Goal: Task Accomplishment & Management: Manage account settings

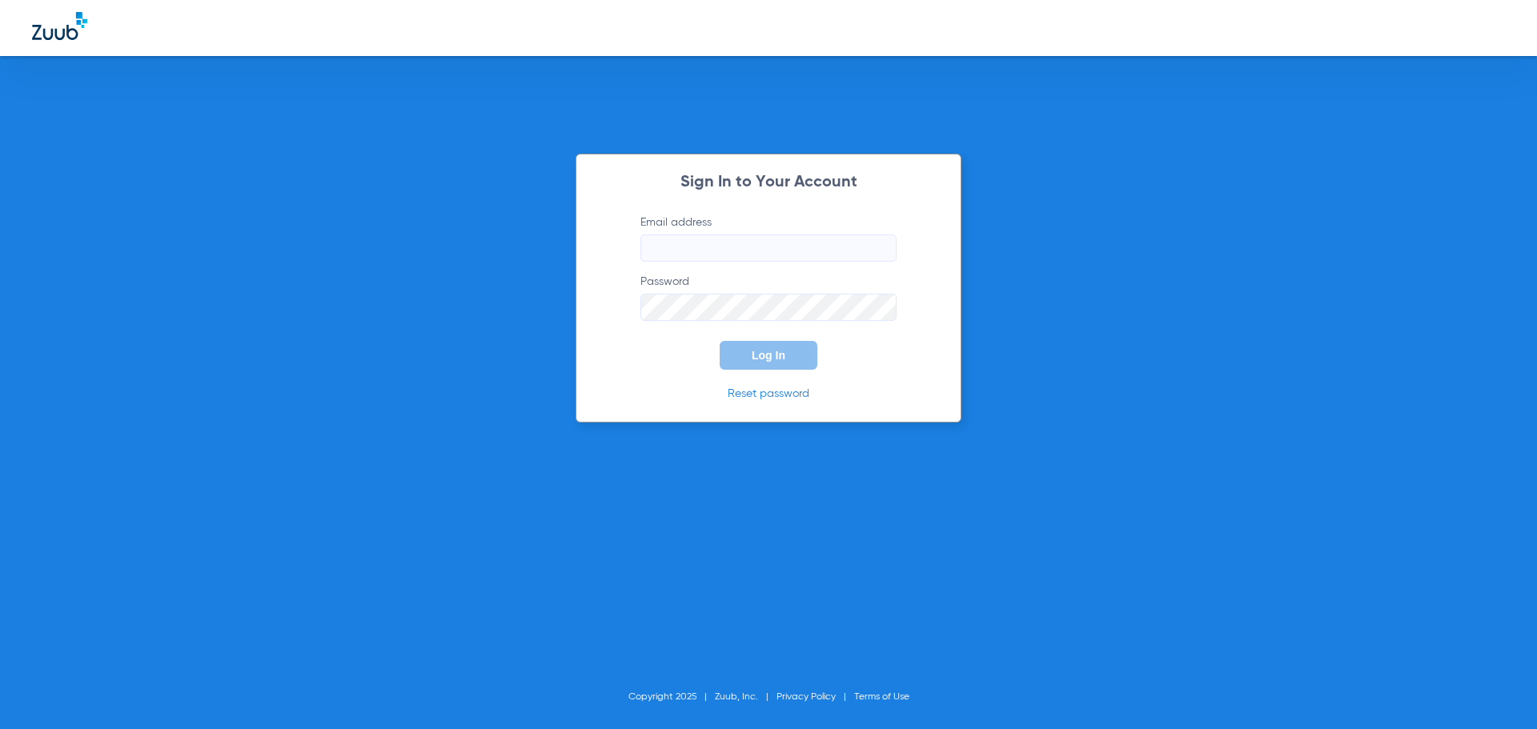
click at [650, 246] on input "Email address" at bounding box center [768, 248] width 256 height 27
type input "[EMAIL_ADDRESS][DOMAIN_NAME]"
click at [836, 407] on div "Sign In to Your Account Email address [EMAIL_ADDRESS][DOMAIN_NAME] Password Log…" at bounding box center [768, 288] width 386 height 269
click at [770, 360] on span "Log In" at bounding box center [769, 355] width 34 height 13
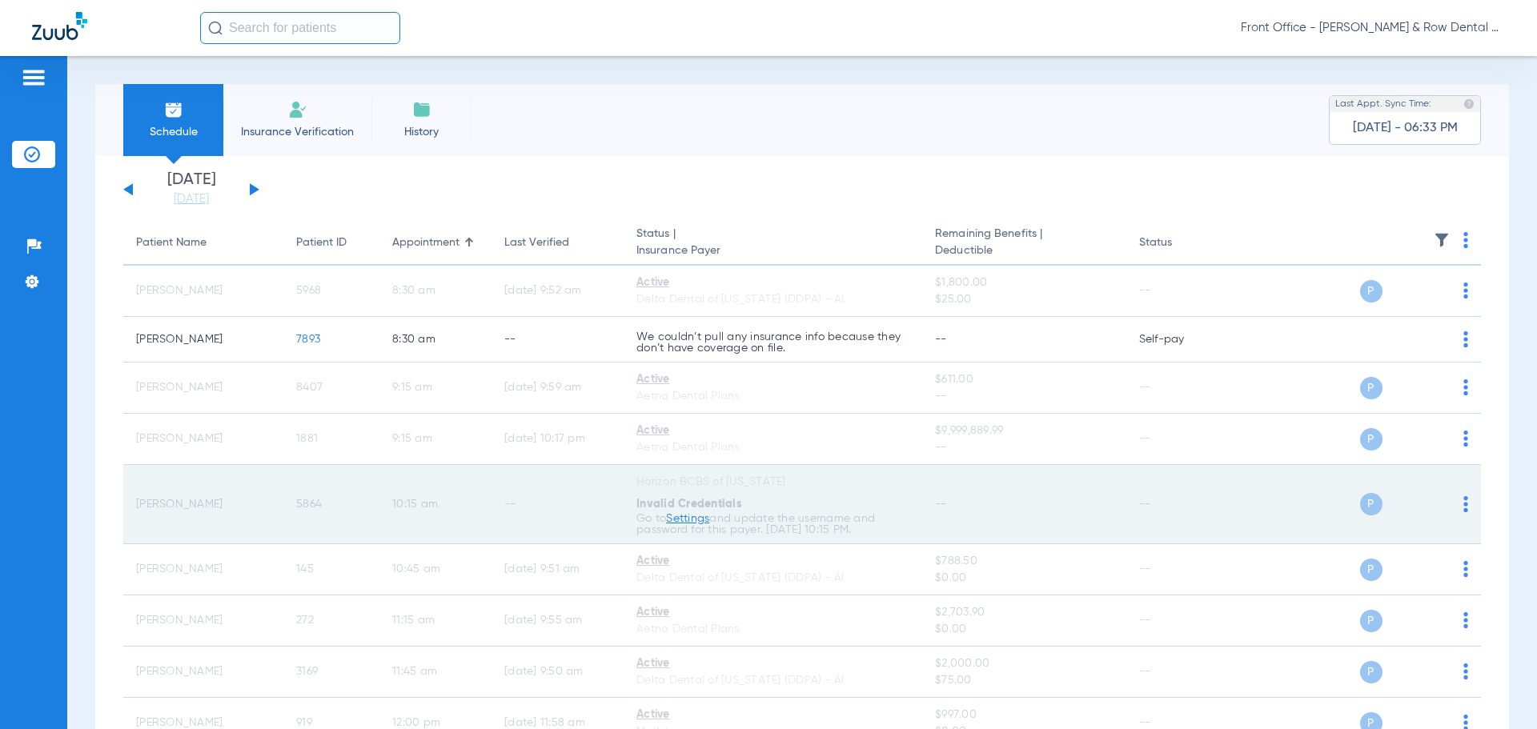
click at [688, 523] on link "Settings" at bounding box center [687, 518] width 43 height 11
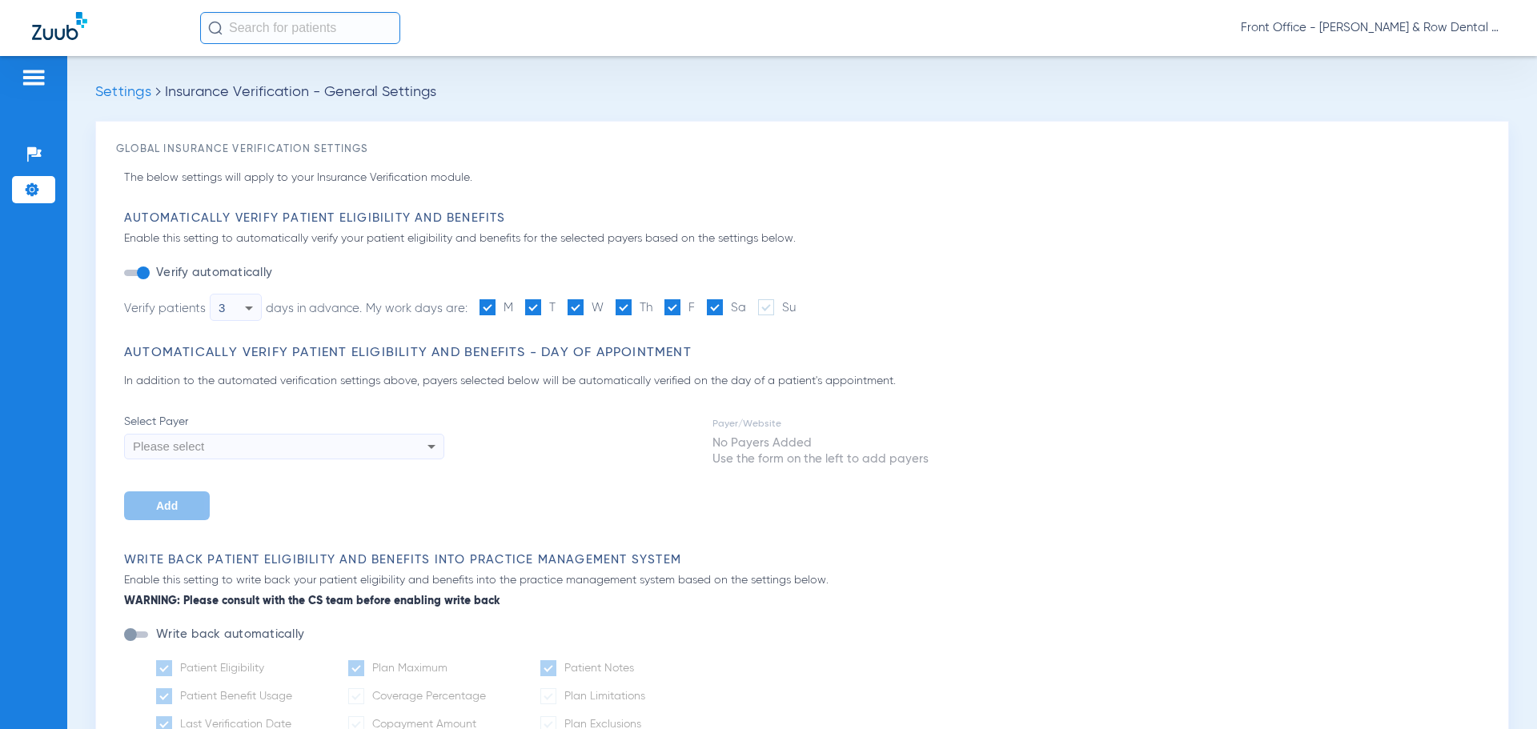
type input "1"
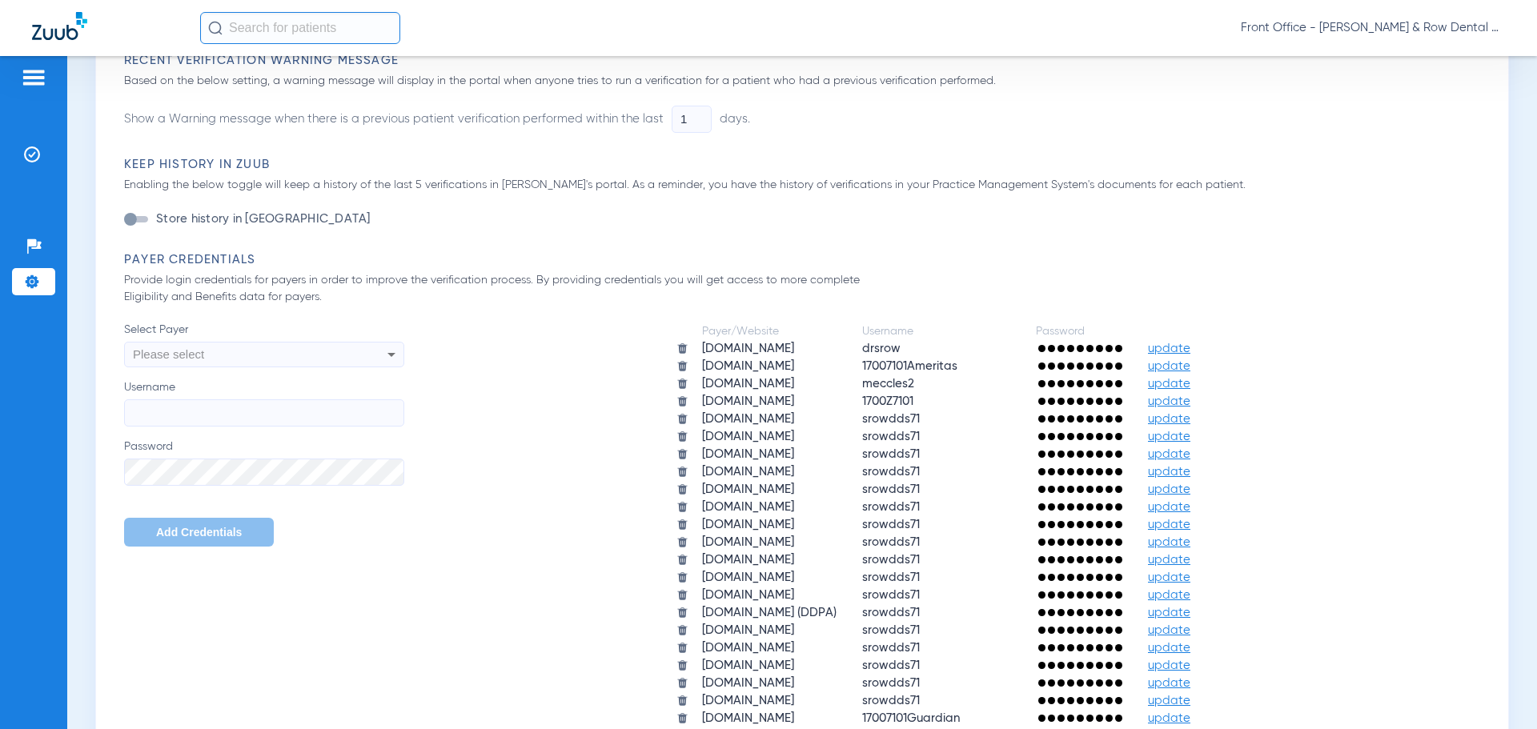
scroll to position [800, 0]
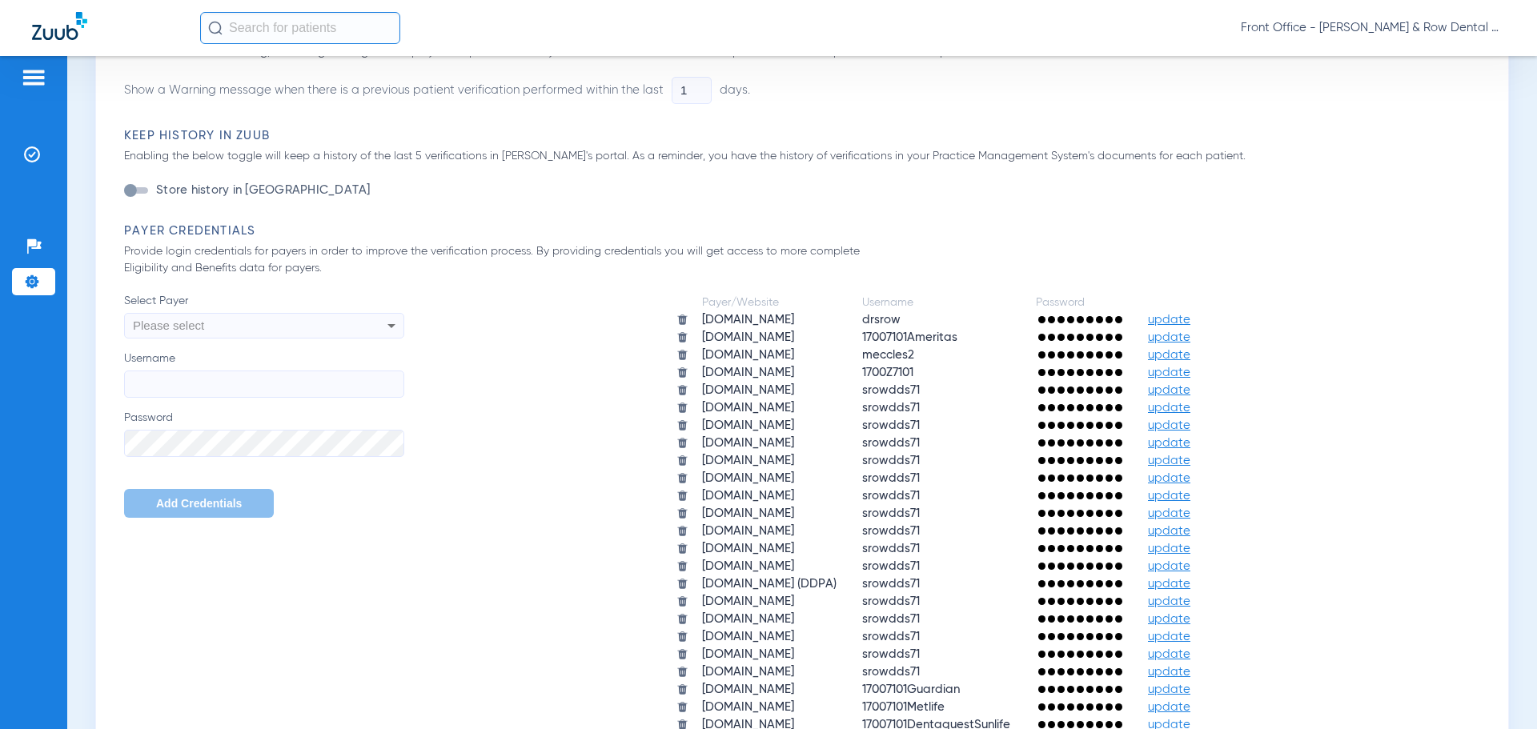
click at [1190, 355] on span "update" at bounding box center [1169, 355] width 42 height 12
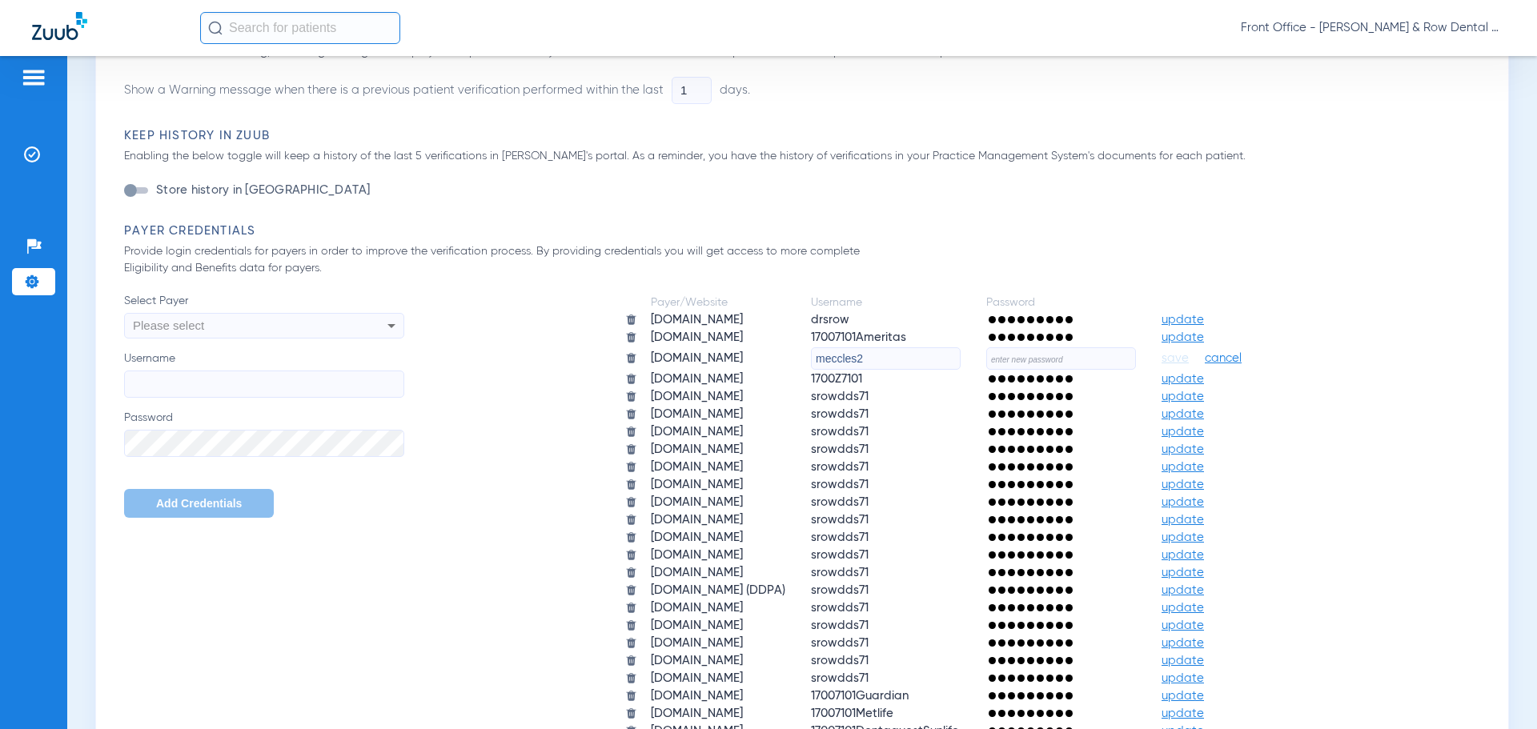
click at [1086, 361] on input "text" at bounding box center [1061, 358] width 150 height 22
type input "toothbrush7171"
click at [1189, 355] on span "save" at bounding box center [1174, 358] width 27 height 14
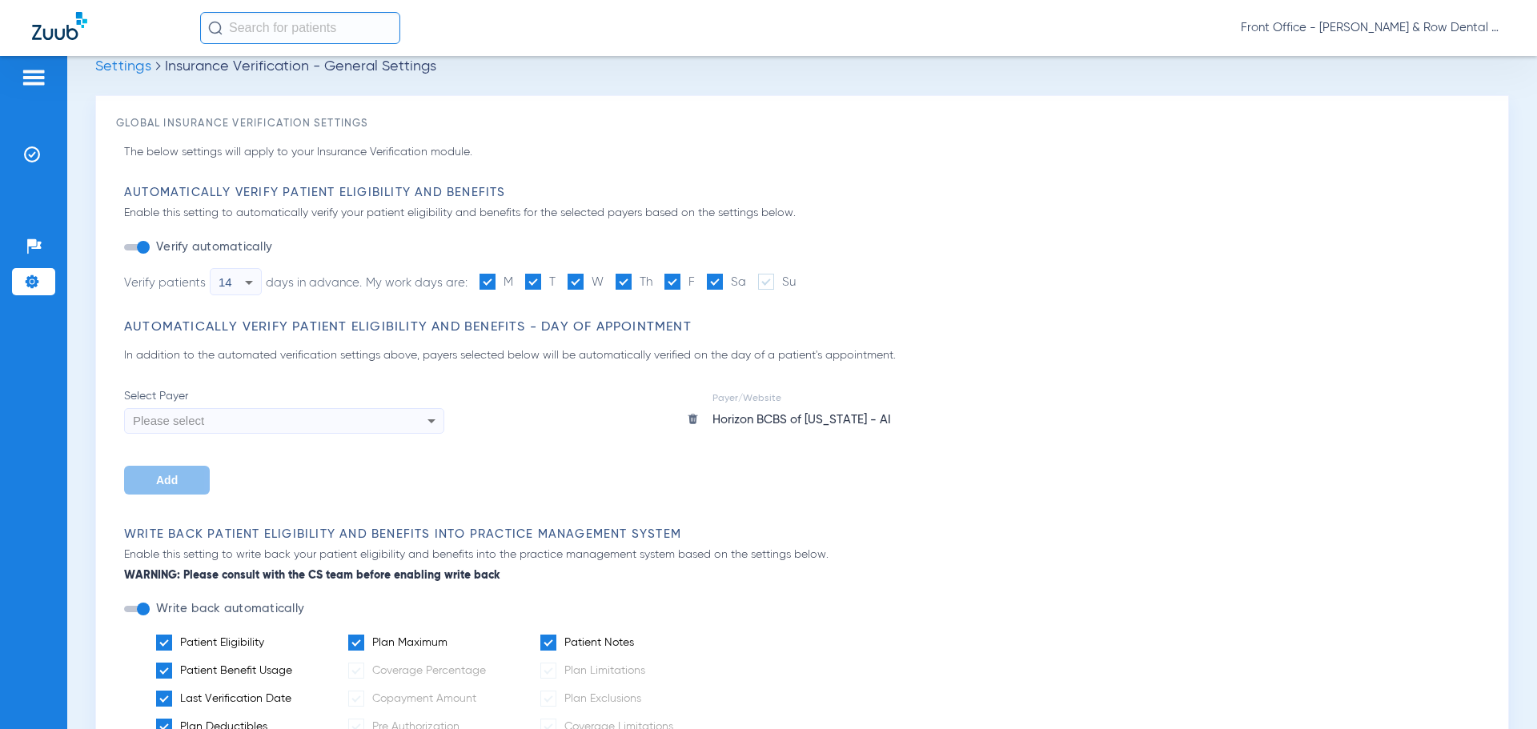
scroll to position [0, 0]
